Goal: Task Accomplishment & Management: Complete application form

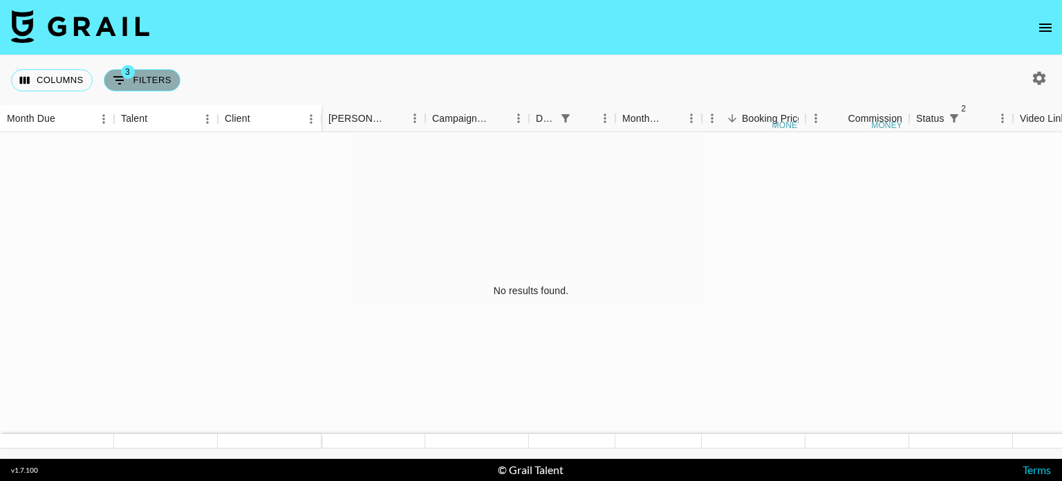
click at [154, 87] on button "3 Filters" at bounding box center [142, 80] width 77 height 22
select select "status"
select select "not"
select select "declined"
select select "status"
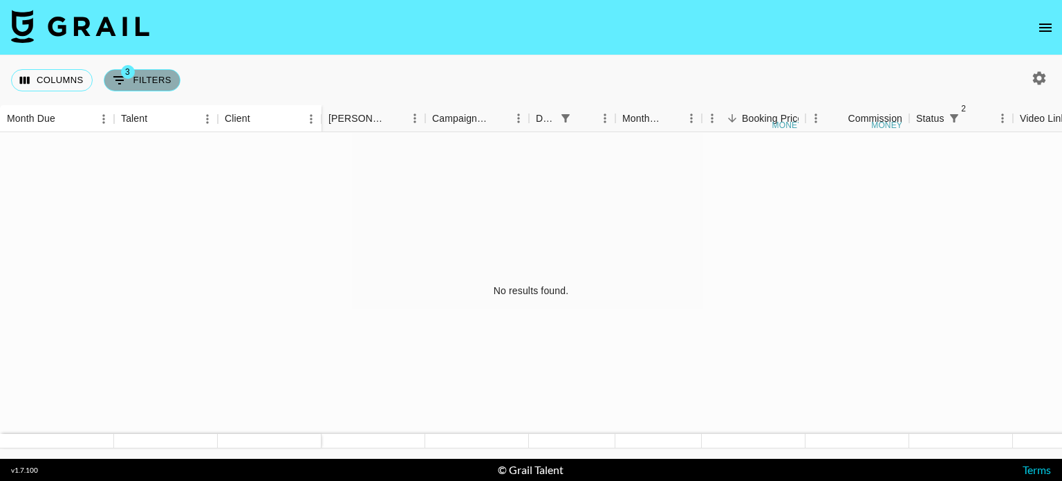
select select "not"
select select "cancelled"
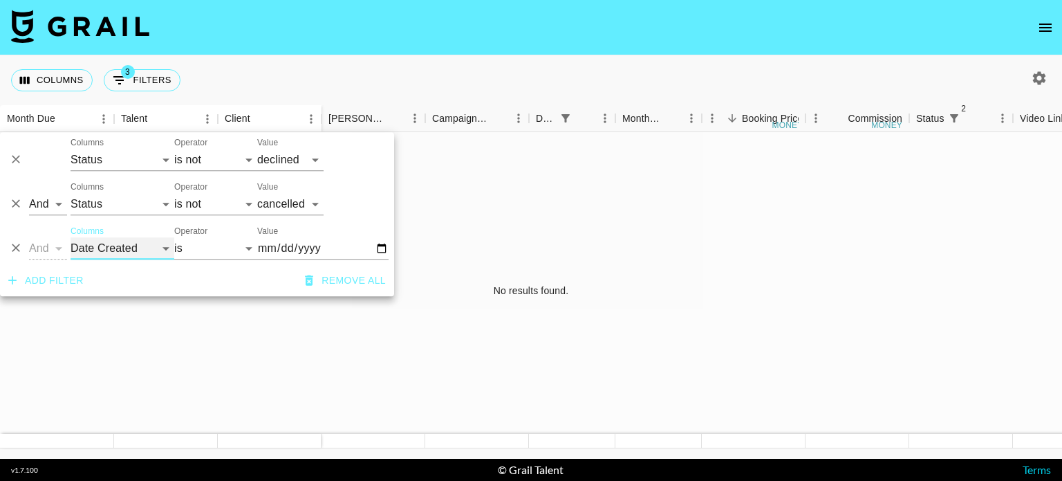
click at [117, 250] on select "Talent Client Grail Platform ID Airtable ID Manager [PERSON_NAME] Campaign (Typ…" at bounding box center [123, 248] width 104 height 22
select select "monthDue2"
click at [71, 237] on select "Talent Client Grail Platform ID Airtable ID Manager [PERSON_NAME] Campaign (Typ…" at bounding box center [123, 248] width 104 height 22
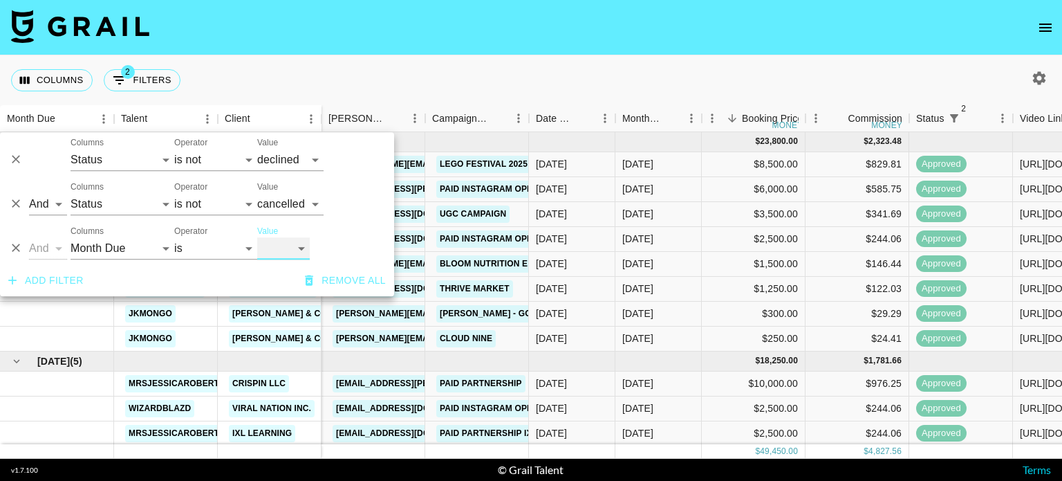
click at [277, 246] on select "[DATE] [DATE] '[DATE] May '[DATE] Mar '[DATE] Jan '[DATE] Nov '[DATE] Sep '[DAT…" at bounding box center [283, 248] width 53 height 22
select select "[DATE]"
click at [257, 237] on select "[DATE] [DATE] '[DATE] May '[DATE] Mar '[DATE] Jan '[DATE] Nov '[DATE] Sep '[DAT…" at bounding box center [283, 248] width 53 height 22
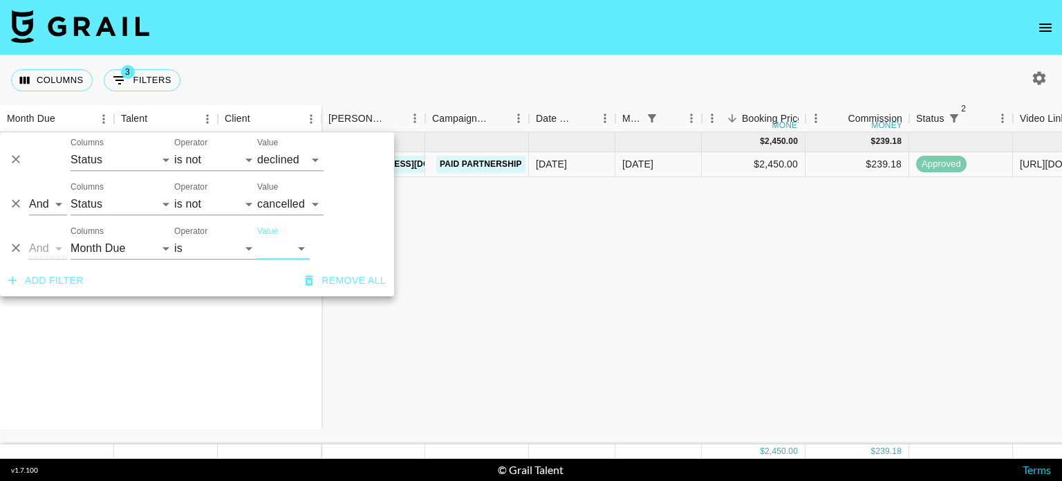
click at [673, 42] on nav at bounding box center [531, 27] width 1062 height 55
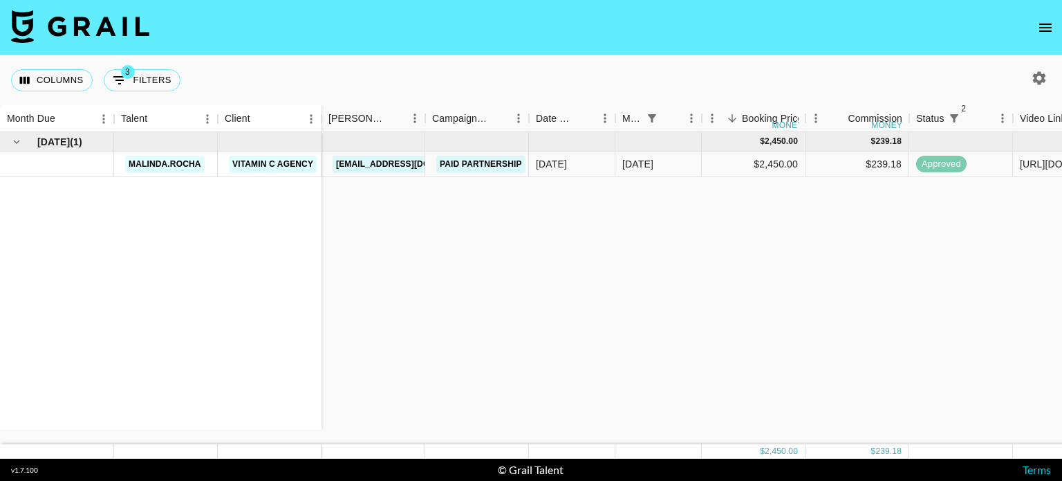
click at [61, 26] on img at bounding box center [80, 26] width 138 height 33
click at [103, 33] on img at bounding box center [80, 26] width 138 height 33
click at [1037, 78] on icon "button" at bounding box center [1039, 77] width 13 height 13
select select "[DATE]"
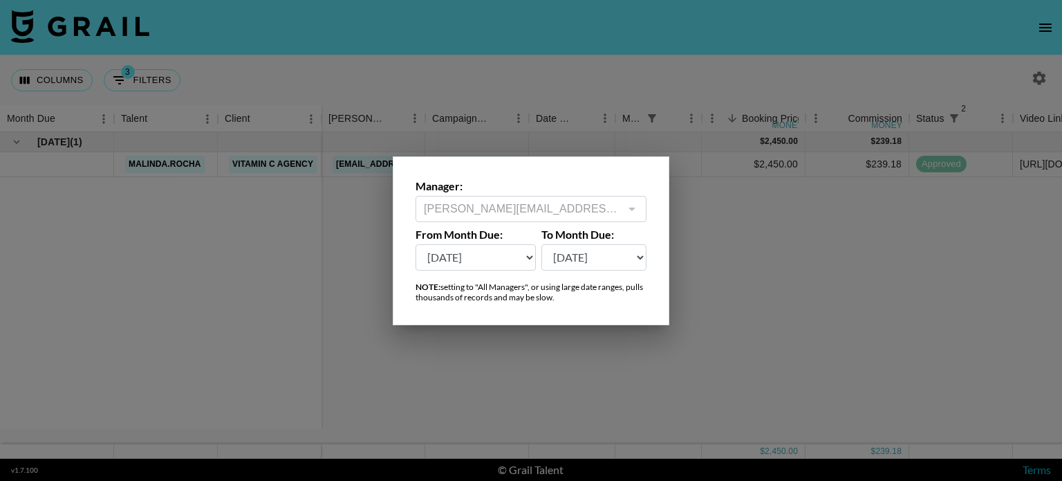
click at [677, 80] on div at bounding box center [531, 240] width 1062 height 481
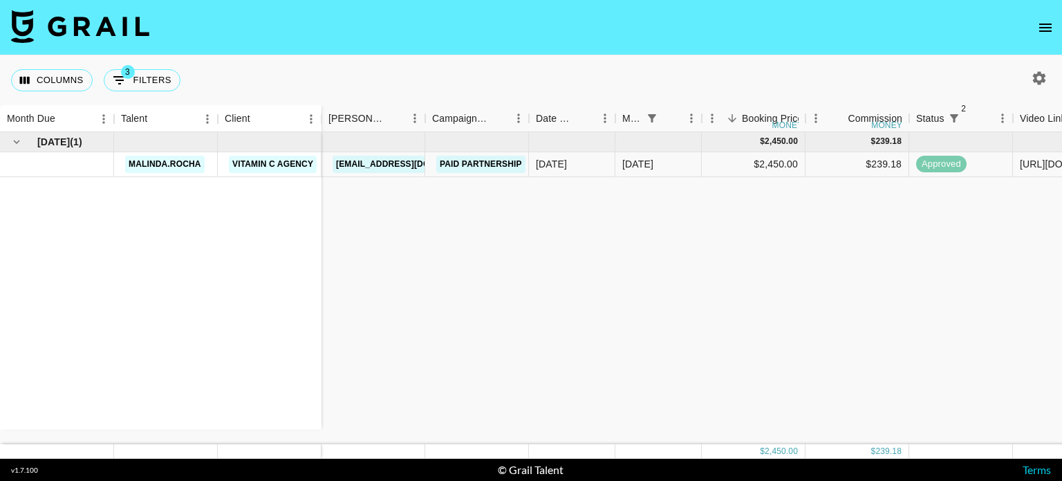
click at [127, 39] on img at bounding box center [80, 26] width 138 height 33
click at [66, 78] on button "Columns" at bounding box center [52, 80] width 82 height 22
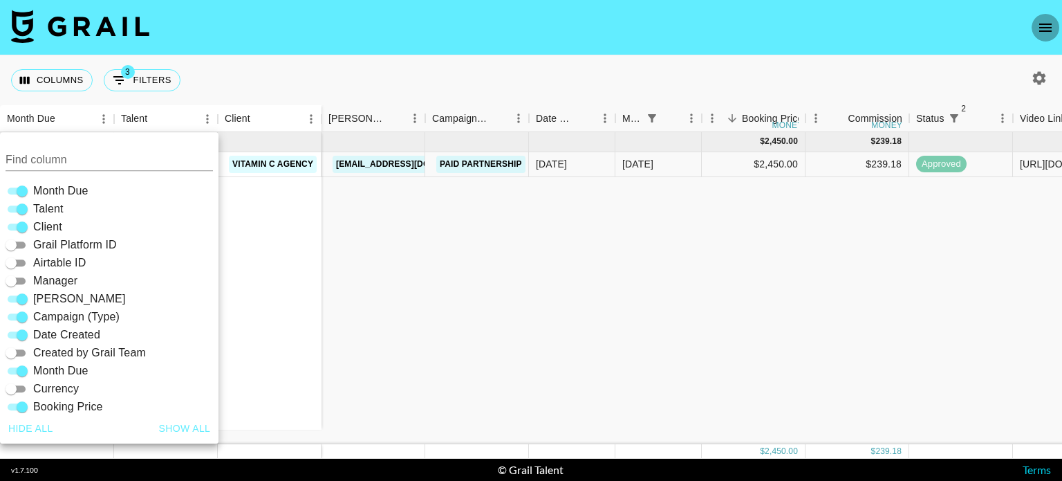
click at [1058, 30] on button "open drawer" at bounding box center [1046, 28] width 28 height 28
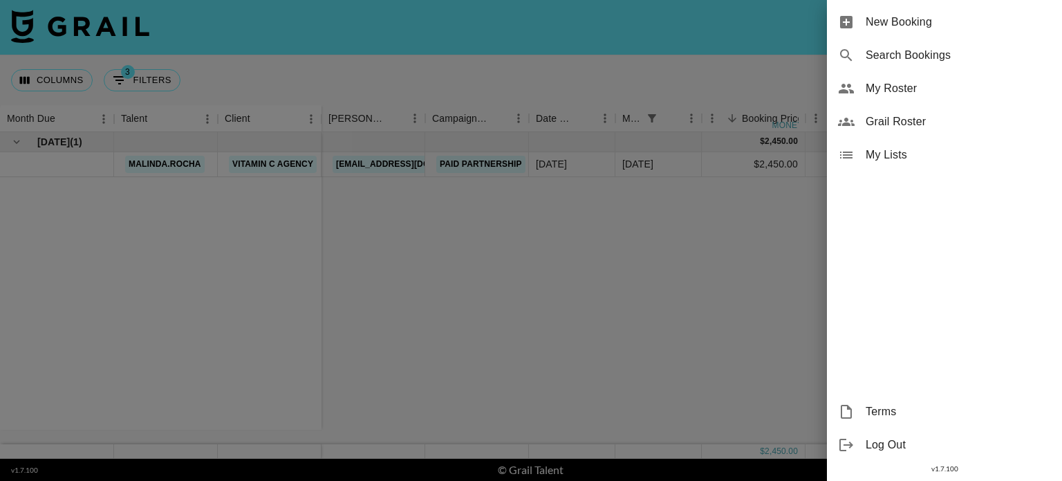
click at [1045, 29] on span "New Booking" at bounding box center [958, 22] width 185 height 17
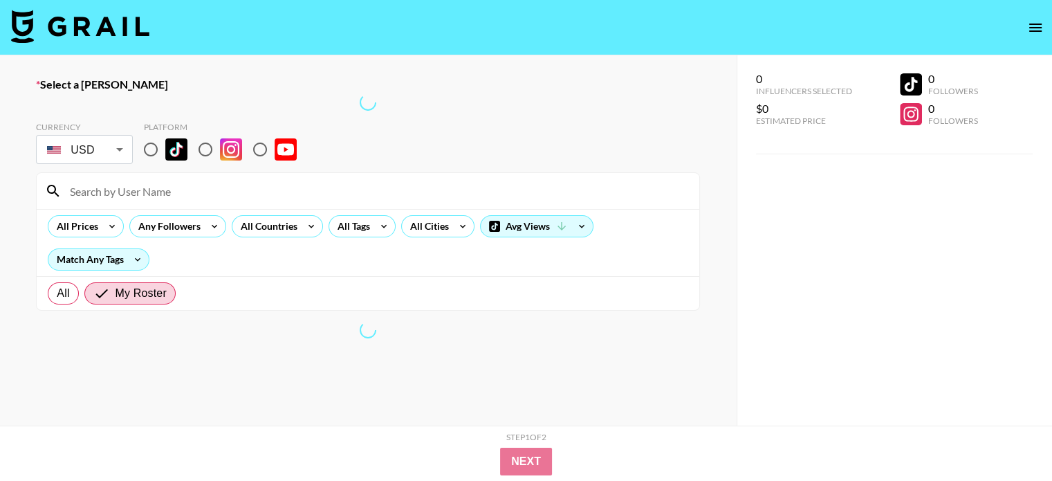
click at [0, 21] on nav at bounding box center [526, 27] width 1052 height 55
click at [66, 33] on img at bounding box center [80, 26] width 138 height 33
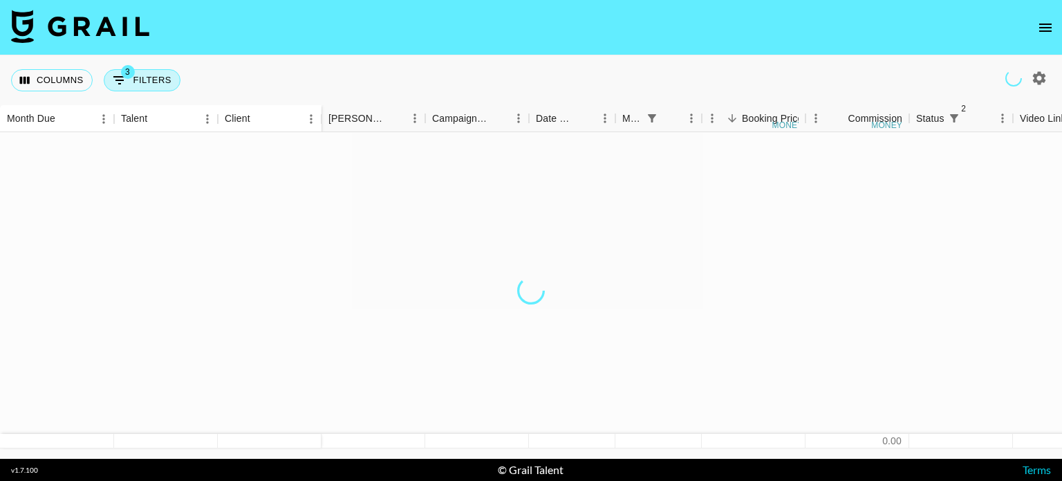
click at [154, 85] on button "3 Filters" at bounding box center [142, 80] width 77 height 22
select select "status"
select select "not"
select select "declined"
select select "status"
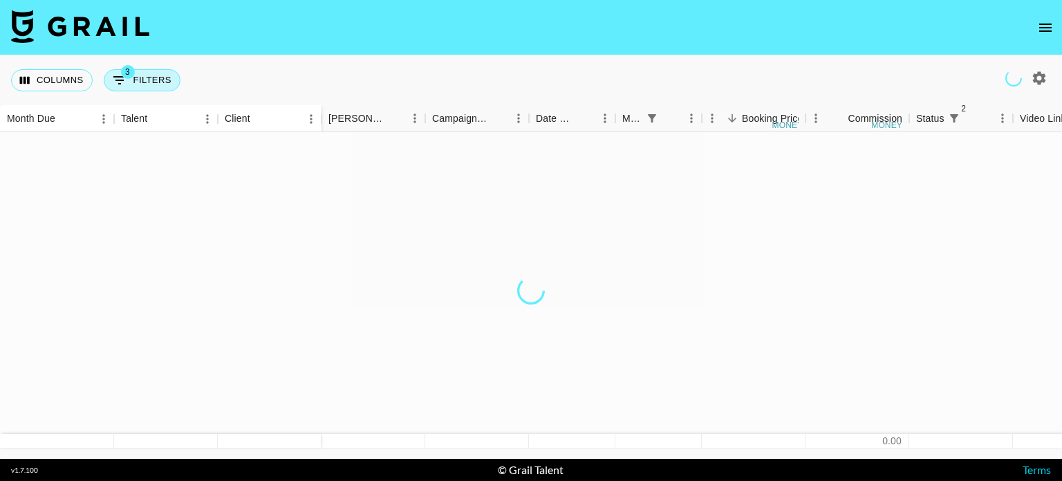
select select "not"
select select "cancelled"
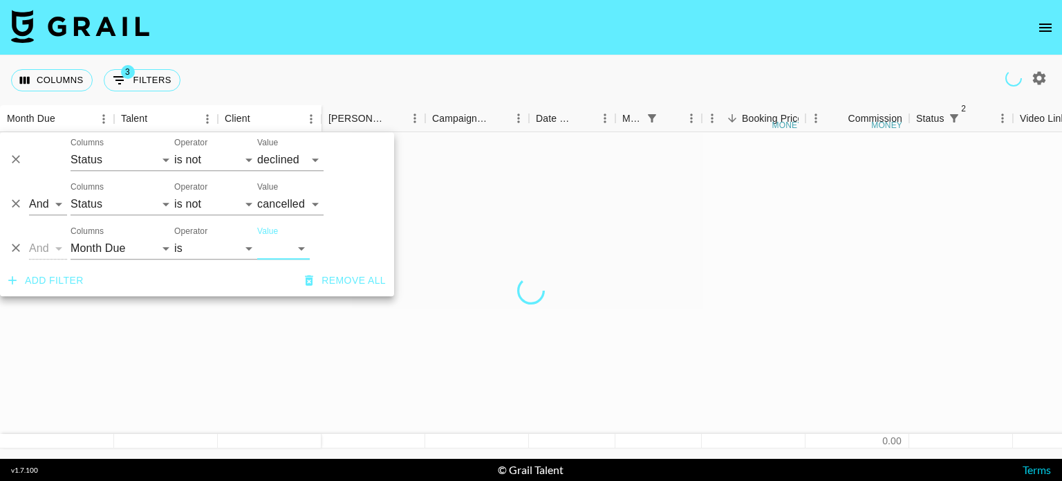
click at [16, 248] on icon "Delete" at bounding box center [16, 248] width 8 height 8
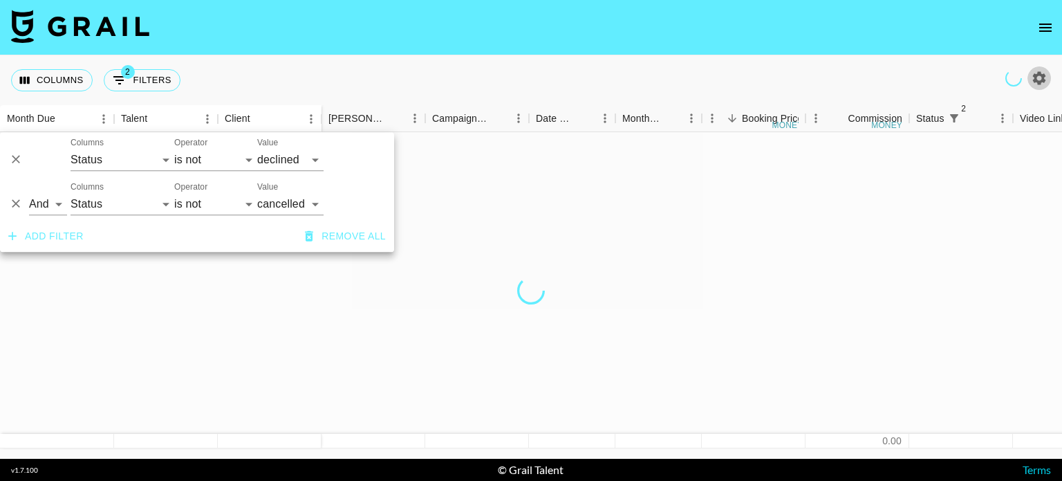
click at [1038, 84] on icon "button" at bounding box center [1039, 77] width 13 height 13
select select "[DATE]"
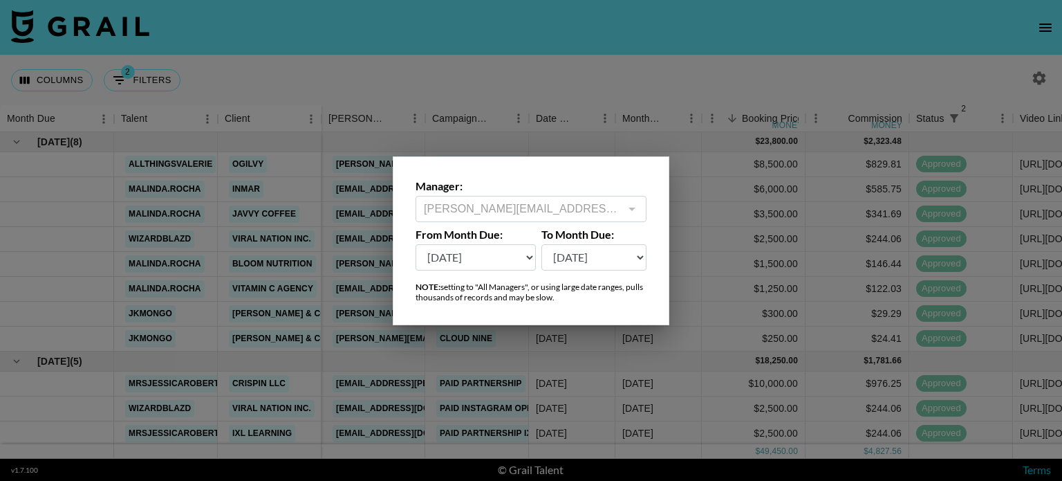
click at [484, 198] on div "[PERSON_NAME][EMAIL_ADDRESS][DOMAIN_NAME] ​" at bounding box center [531, 209] width 231 height 26
click at [239, 184] on div at bounding box center [531, 240] width 1062 height 481
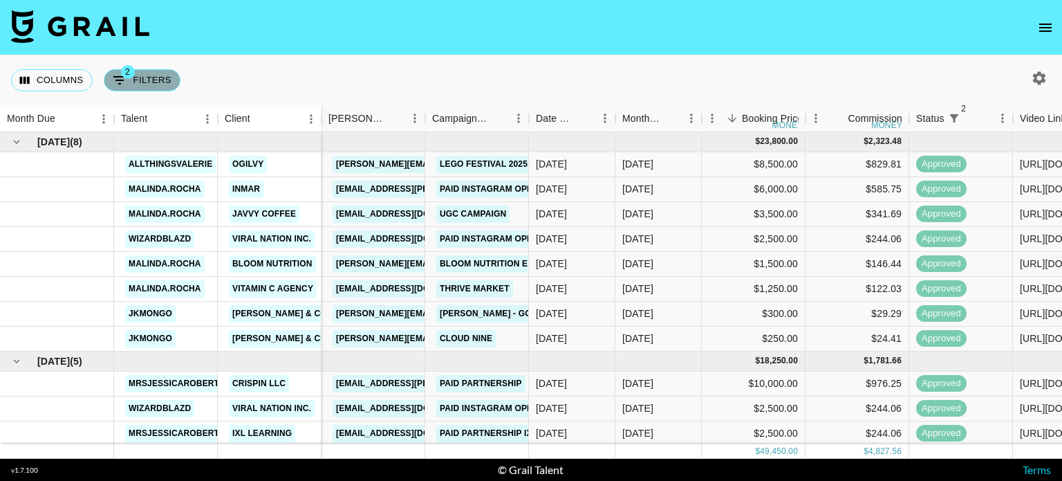
click at [129, 90] on button "2 Filters" at bounding box center [142, 80] width 77 height 22
select select "status"
select select "not"
select select "declined"
select select "status"
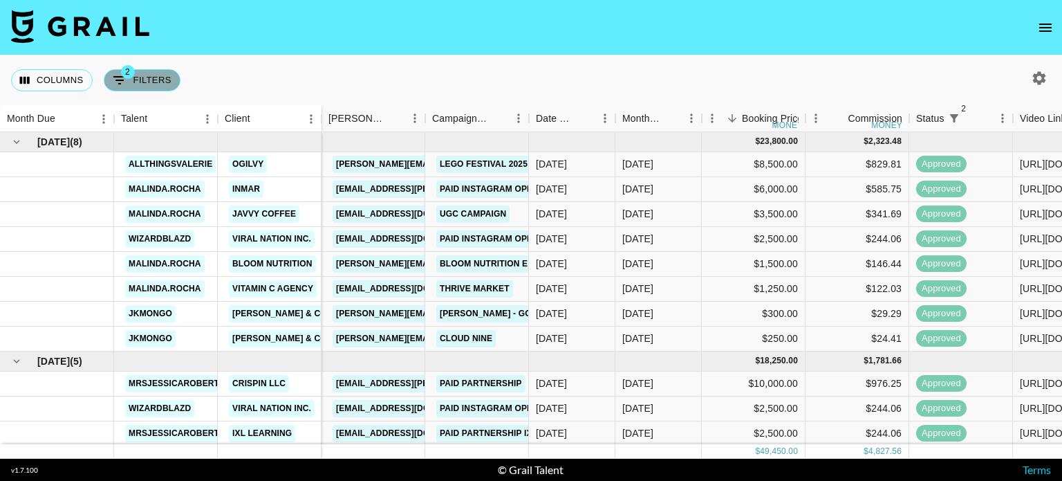
select select "not"
select select "cancelled"
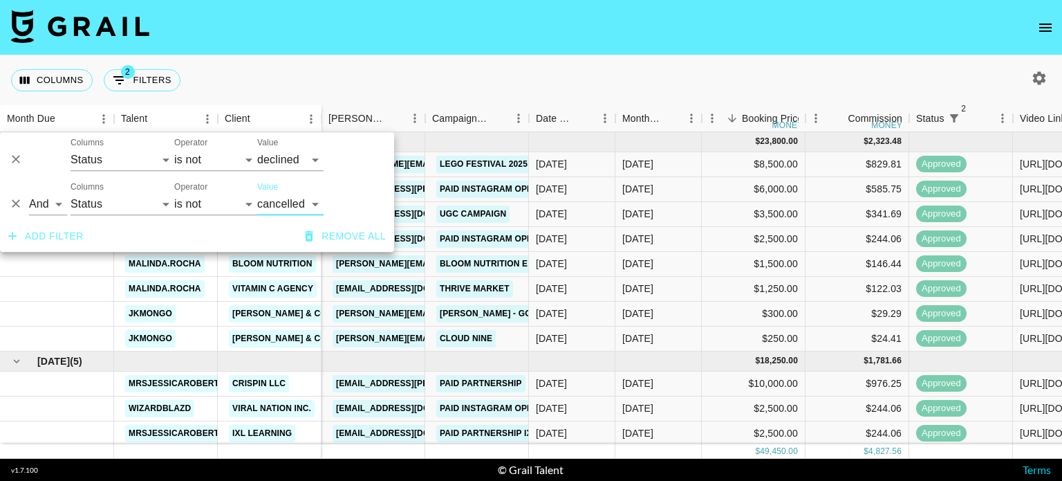
click at [61, 239] on button "Add filter" at bounding box center [46, 236] width 86 height 26
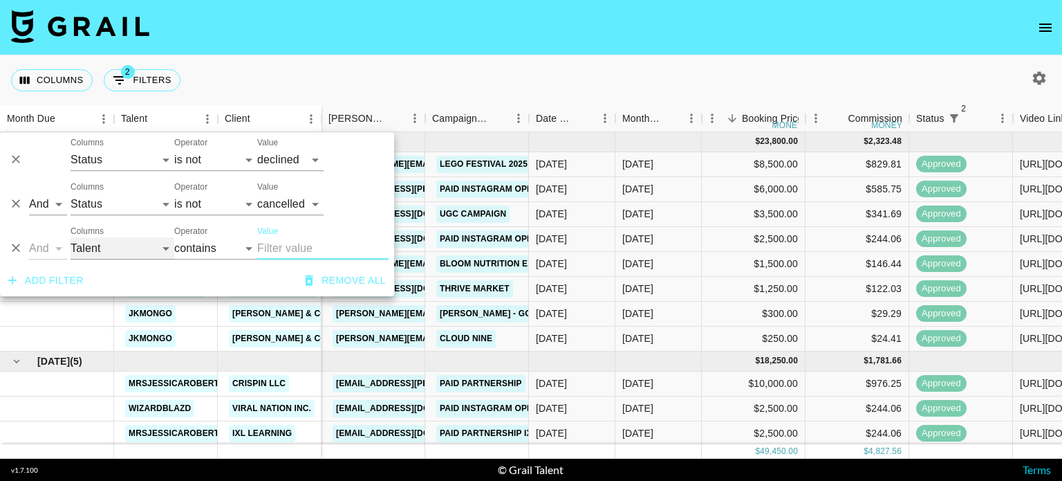
click at [138, 248] on select "Talent Client Grail Platform ID Airtable ID Manager [PERSON_NAME] Campaign (Typ…" at bounding box center [123, 248] width 104 height 22
click at [542, 57] on div "Columns 2 Filters + Booking" at bounding box center [531, 80] width 1062 height 50
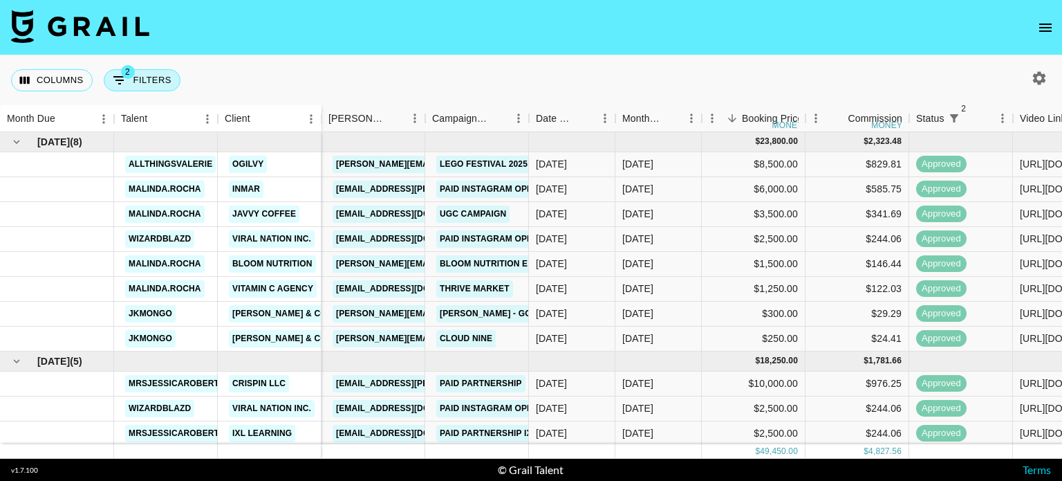
click at [119, 78] on icon "Show filters" at bounding box center [119, 80] width 17 height 17
select select "status"
select select "not"
select select "declined"
select select "status"
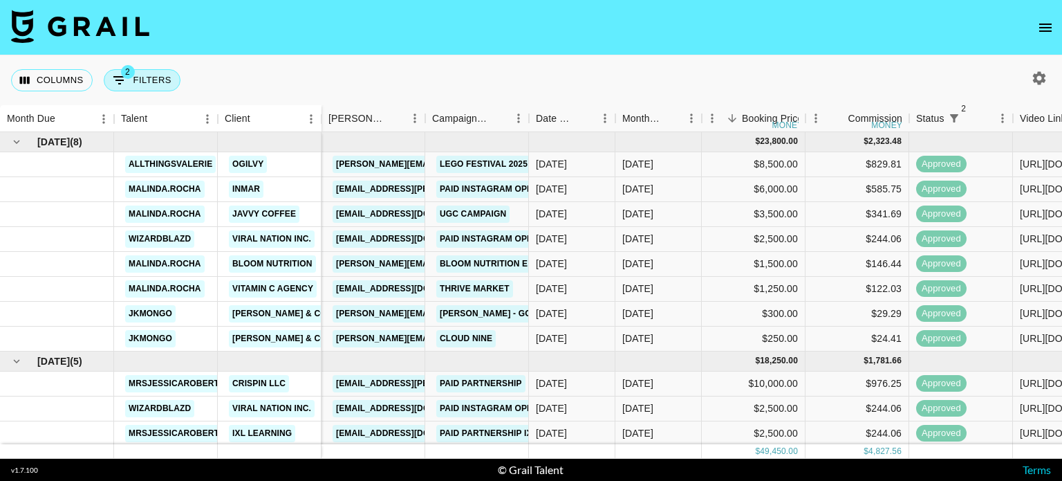
select select "not"
select select "cancelled"
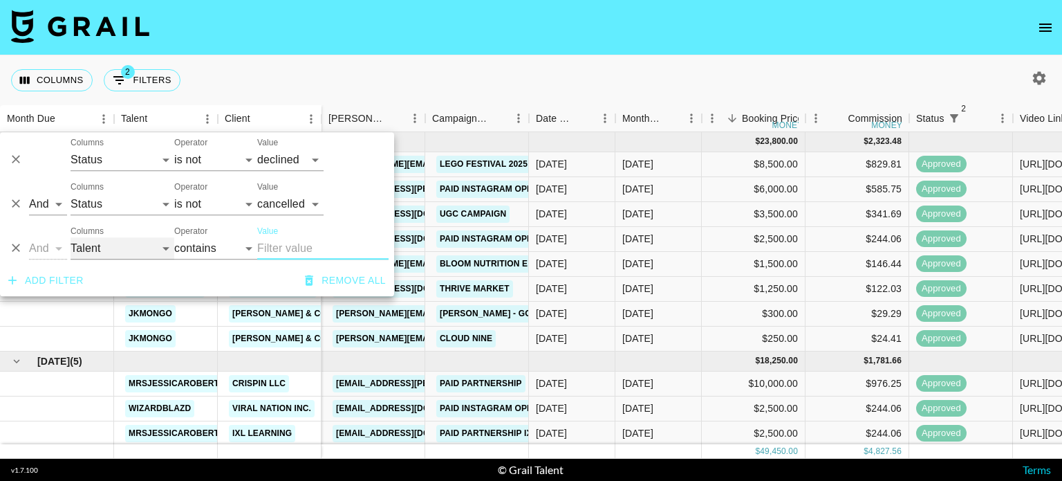
click at [119, 251] on select "Talent Client Grail Platform ID Airtable ID Manager [PERSON_NAME] Campaign (Typ…" at bounding box center [123, 248] width 104 height 22
select select "monthDue2"
click at [71, 237] on select "Talent Client Grail Platform ID Airtable ID Manager [PERSON_NAME] Campaign (Typ…" at bounding box center [123, 248] width 104 height 22
select select "is"
click at [274, 234] on label "Value" at bounding box center [267, 231] width 21 height 12
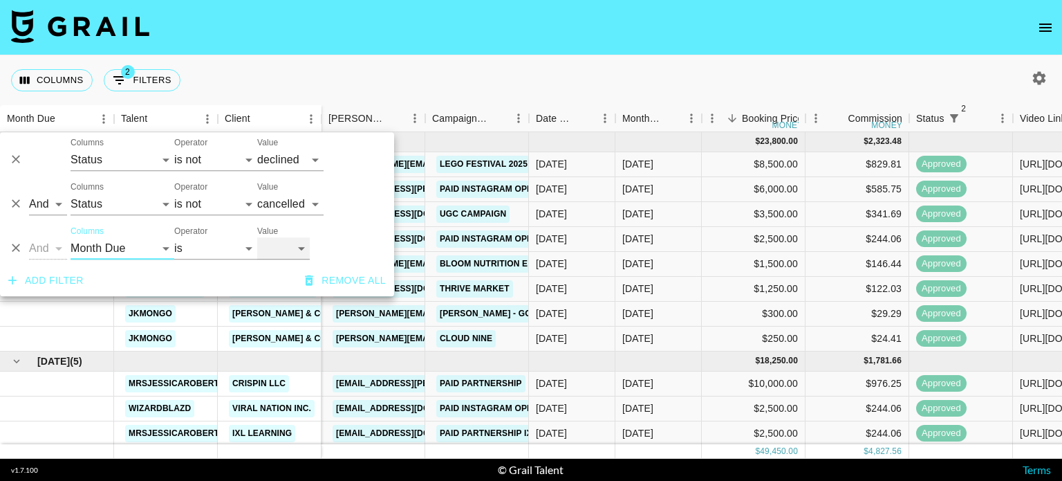
click at [274, 237] on select "[DATE] [DATE] '[DATE] May '[DATE] Mar '[DATE] Jan '[DATE] Nov '[DATE] Sep '[DAT…" at bounding box center [283, 248] width 53 height 22
click at [292, 245] on select "[DATE] [DATE] '[DATE] May '[DATE] Mar '[DATE] Jan '[DATE] Nov '[DATE] Sep '[DAT…" at bounding box center [283, 248] width 53 height 22
select select "[DATE]"
click at [257, 237] on select "[DATE] [DATE] '[DATE] May '[DATE] Mar '[DATE] Jan '[DATE] Nov '[DATE] Sep '[DAT…" at bounding box center [283, 248] width 53 height 22
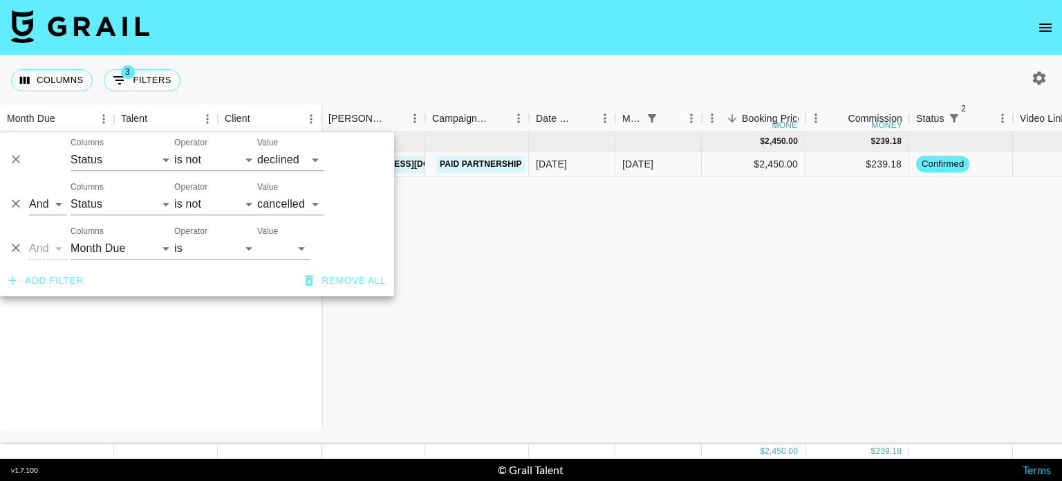
click at [308, 2] on nav at bounding box center [531, 27] width 1062 height 55
